Goal: Find specific page/section

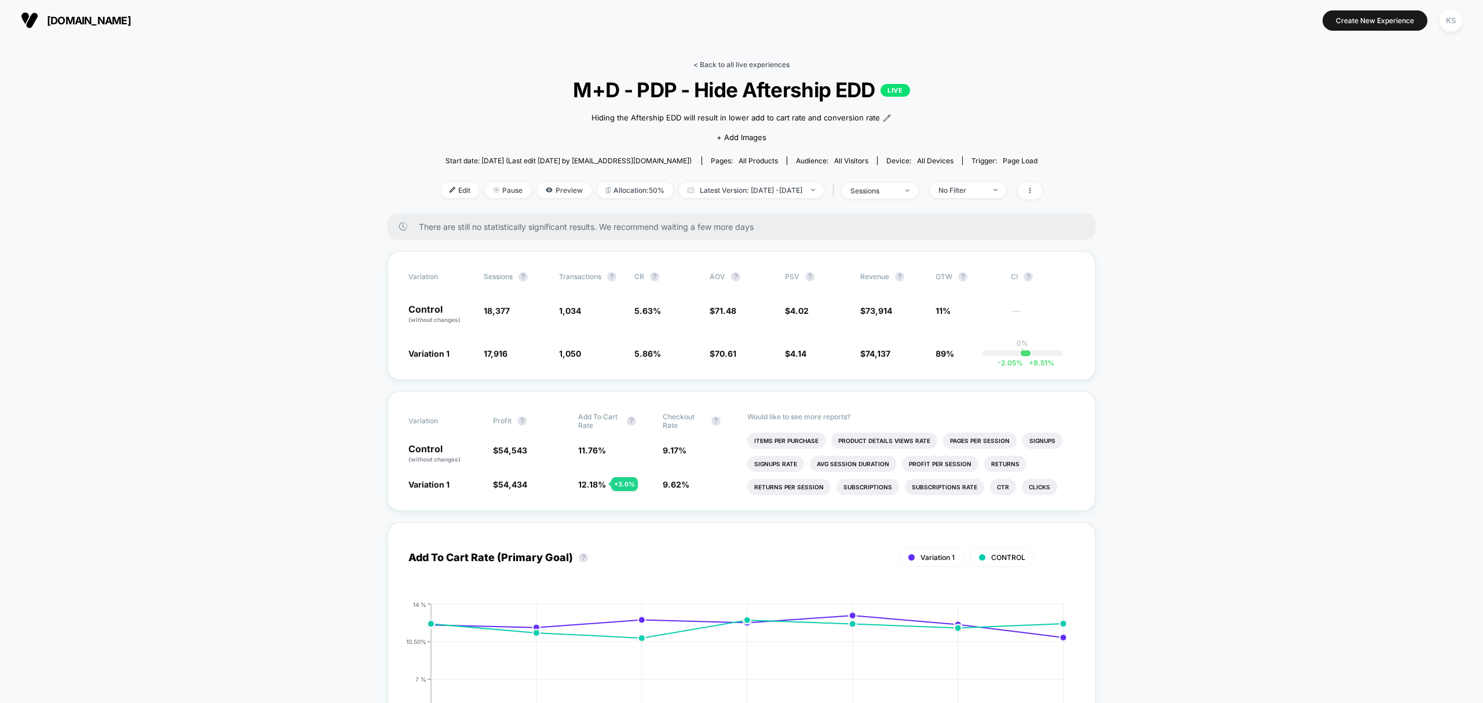
click at [758, 66] on link "< Back to all live experiences" at bounding box center [741, 64] width 96 height 9
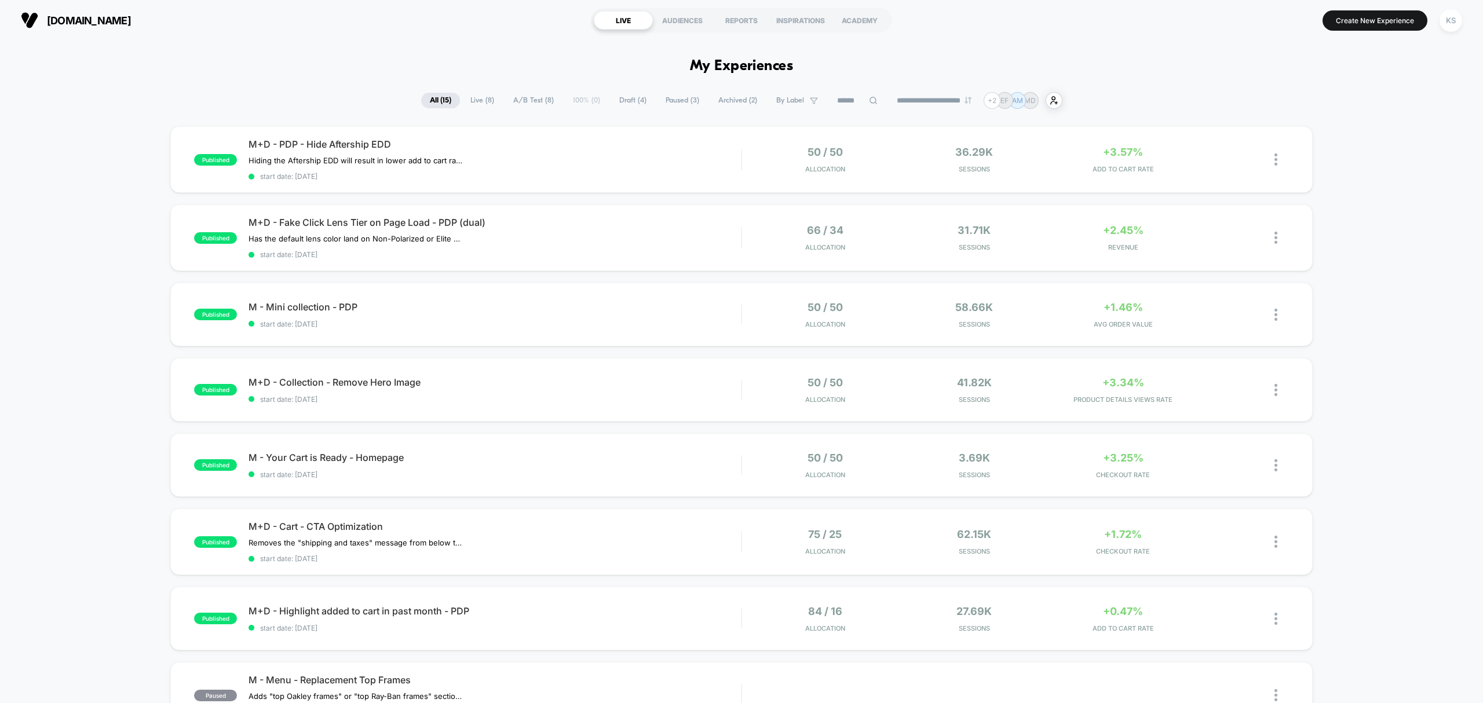
click at [629, 100] on span "Draft ( 4 )" at bounding box center [633, 101] width 45 height 16
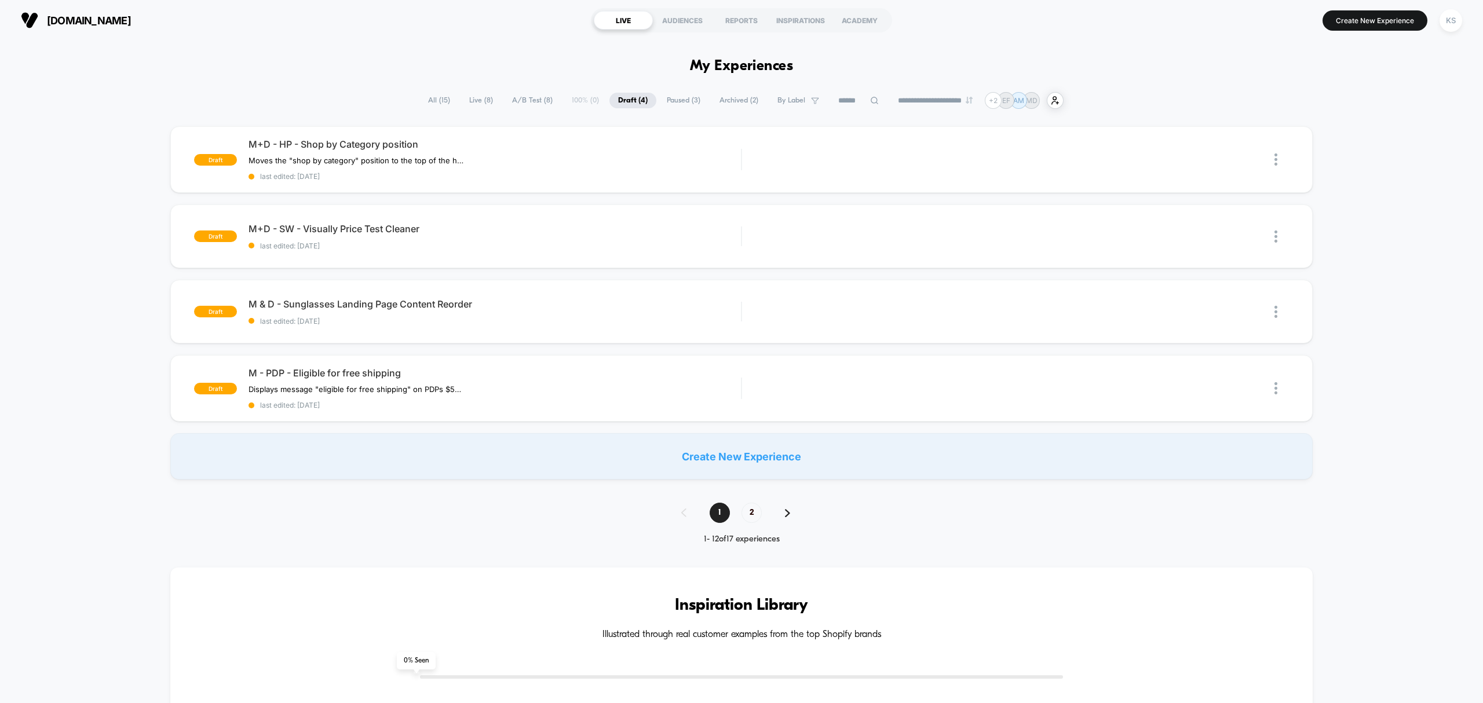
click at [426, 96] on span "All ( 15 )" at bounding box center [438, 101] width 39 height 16
